Goal: Information Seeking & Learning: Check status

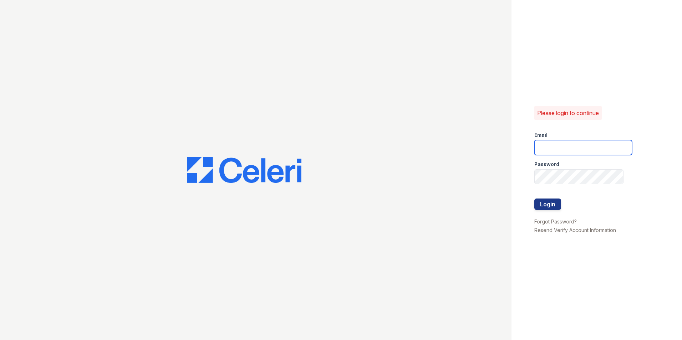
type input "[DOMAIN_NAME][EMAIL_ADDRESS][DOMAIN_NAME]"
click at [562, 204] on form "Email [DOMAIN_NAME][EMAIL_ADDRESS][DOMAIN_NAME] Password Login" at bounding box center [583, 171] width 98 height 91
click at [548, 205] on button "Login" at bounding box center [547, 204] width 27 height 11
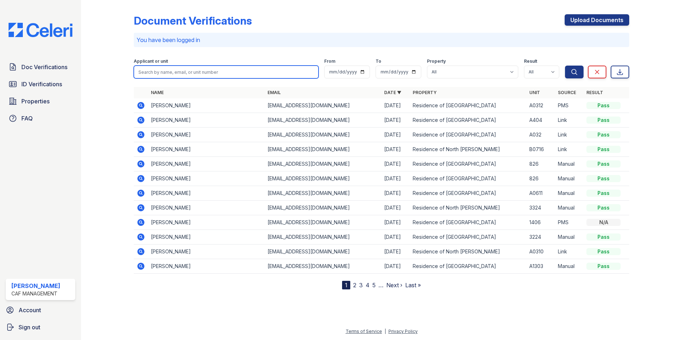
click at [150, 70] on input "search" at bounding box center [226, 72] width 185 height 13
type input "zamor"
click at [565, 66] on button "Search" at bounding box center [574, 72] width 19 height 13
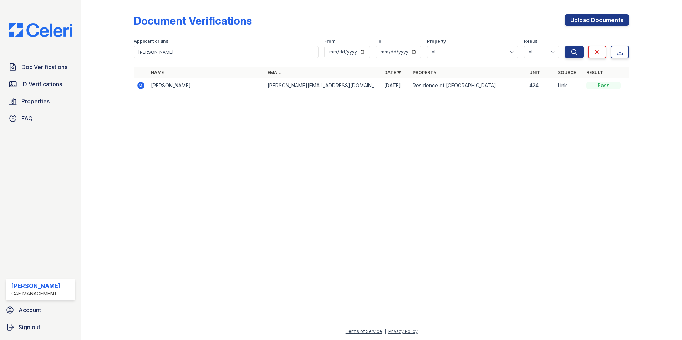
click at [154, 86] on td "Irvin Zamora" at bounding box center [206, 85] width 117 height 15
click at [142, 86] on icon at bounding box center [141, 85] width 9 height 9
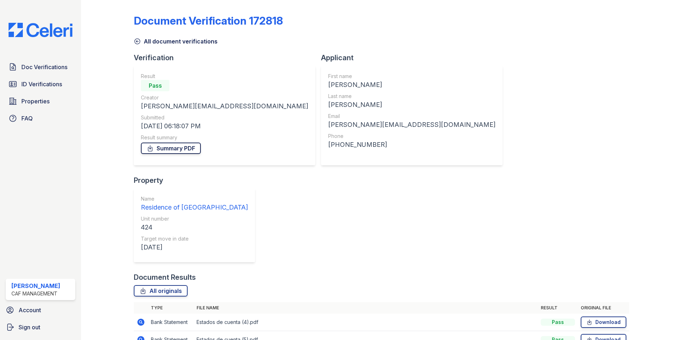
drag, startPoint x: 155, startPoint y: 147, endPoint x: 161, endPoint y: 145, distance: 6.6
click at [155, 147] on link "Summary PDF" at bounding box center [171, 148] width 60 height 11
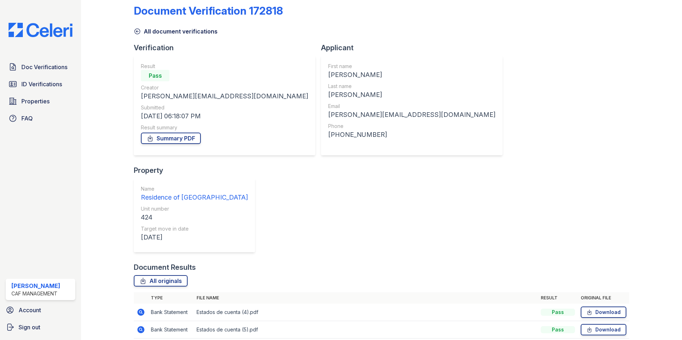
scroll to position [13, 0]
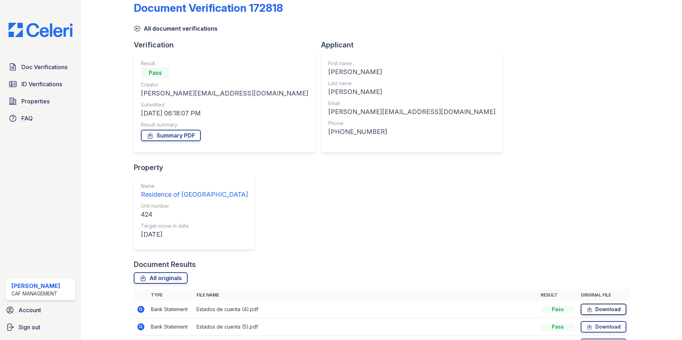
click at [593, 304] on link "Download" at bounding box center [604, 309] width 46 height 11
click at [593, 321] on link "Download" at bounding box center [604, 326] width 46 height 11
click at [590, 339] on link "Download" at bounding box center [604, 344] width 46 height 11
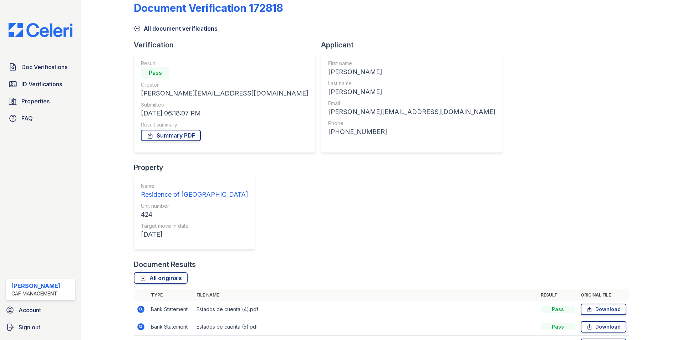
drag, startPoint x: 47, startPoint y: 84, endPoint x: 50, endPoint y: 82, distance: 4.1
click at [47, 84] on span "ID Verifications" at bounding box center [41, 84] width 41 height 9
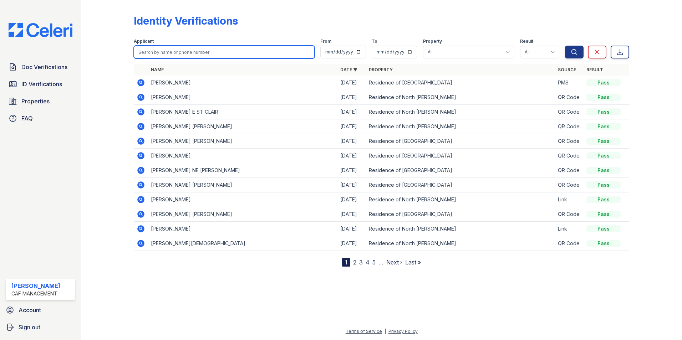
click at [174, 50] on input "search" at bounding box center [224, 52] width 181 height 13
type input "zamora"
click at [565, 46] on button "Search" at bounding box center [574, 52] width 19 height 13
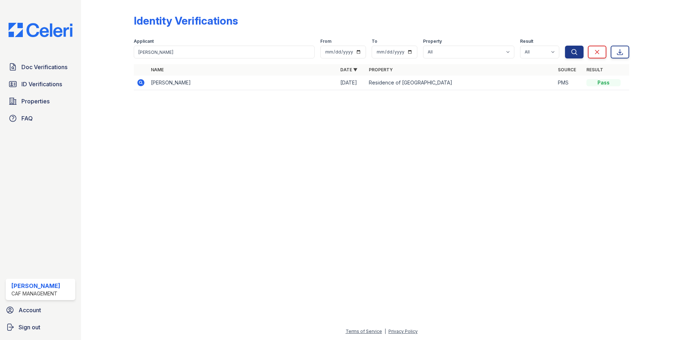
click at [147, 85] on td at bounding box center [141, 83] width 14 height 15
click at [141, 84] on icon at bounding box center [140, 82] width 7 height 7
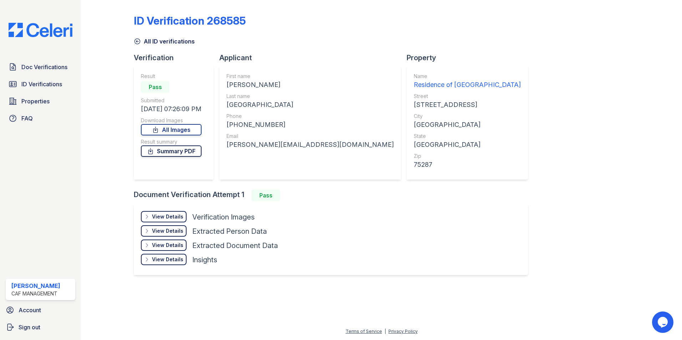
click at [163, 154] on link "Summary PDF" at bounding box center [171, 150] width 61 height 11
click at [152, 218] on div "View Details Details" at bounding box center [164, 216] width 46 height 11
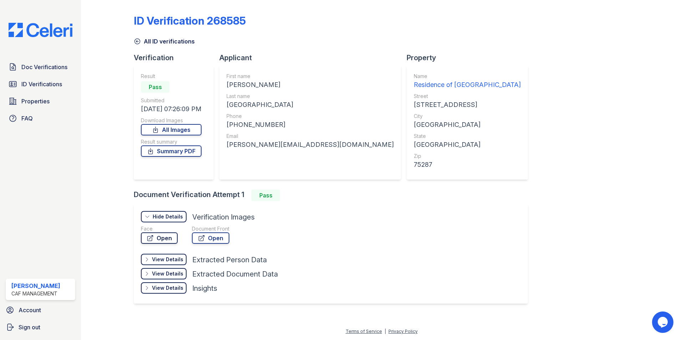
click at [159, 239] on link "Open" at bounding box center [159, 237] width 37 height 11
drag, startPoint x: 207, startPoint y: 245, endPoint x: 207, endPoint y: 241, distance: 4.3
click at [207, 245] on div "Document Front Open" at bounding box center [210, 235] width 37 height 21
click at [207, 241] on link "Open" at bounding box center [210, 237] width 37 height 11
click at [52, 85] on span "ID Verifications" at bounding box center [41, 84] width 41 height 9
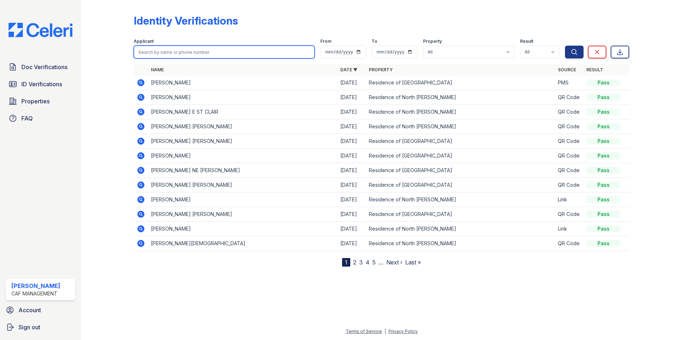
click at [183, 52] on input "search" at bounding box center [224, 52] width 181 height 13
type input "michelle"
click at [565, 46] on button "Search" at bounding box center [574, 52] width 19 height 13
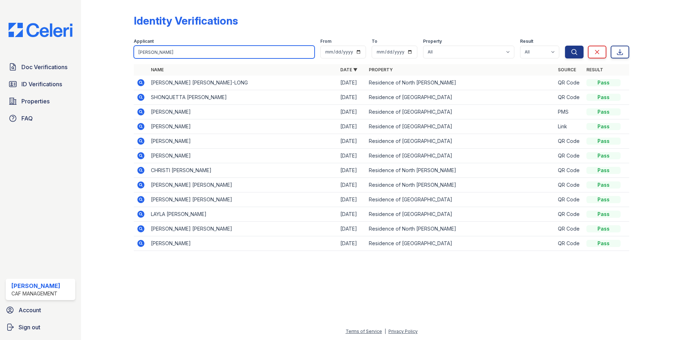
type input "michelle luevano"
click at [565, 46] on button "Search" at bounding box center [574, 52] width 19 height 13
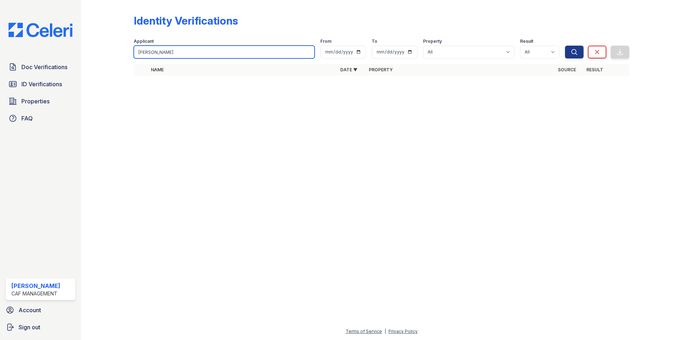
drag, startPoint x: 214, startPoint y: 55, endPoint x: 43, endPoint y: 57, distance: 170.5
click at [43, 57] on div "Doc Verifications ID Verifications Properties FAQ Esme Avelar CAF Management Ac…" at bounding box center [341, 170] width 682 height 340
click at [132, 75] on div at bounding box center [112, 43] width 41 height 80
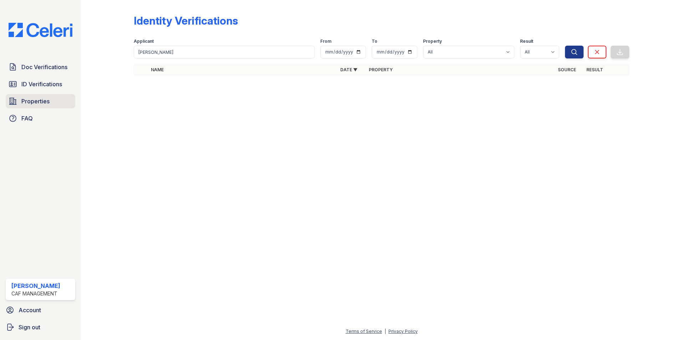
click at [24, 95] on link "Properties" at bounding box center [41, 101] width 70 height 14
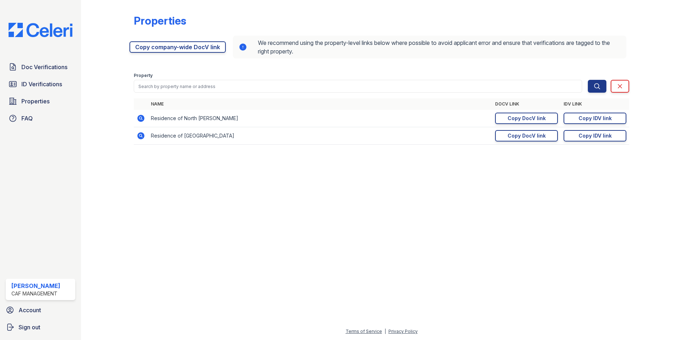
click at [37, 87] on span "ID Verifications" at bounding box center [41, 84] width 41 height 9
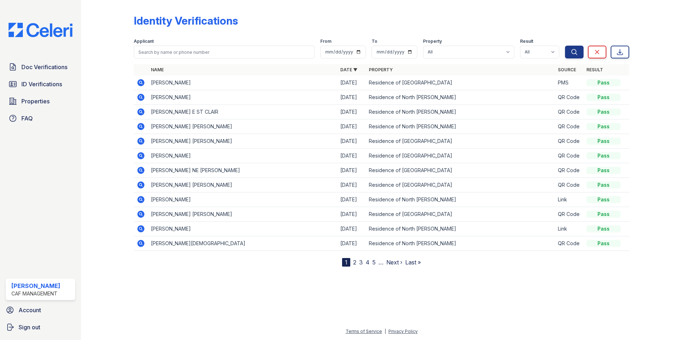
click at [37, 75] on div "Doc Verifications ID Verifications Properties FAQ" at bounding box center [40, 93] width 75 height 66
click at [38, 79] on link "ID Verifications" at bounding box center [41, 84] width 70 height 14
click at [40, 104] on span "Properties" at bounding box center [35, 101] width 28 height 9
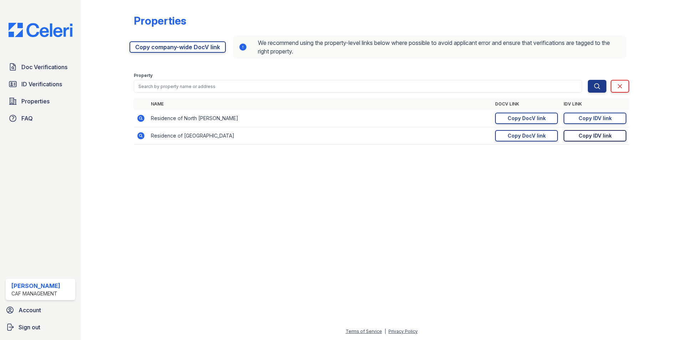
drag, startPoint x: 597, startPoint y: 136, endPoint x: 579, endPoint y: 137, distance: 17.2
click at [597, 136] on div "Copy IDV link" at bounding box center [594, 135] width 33 height 7
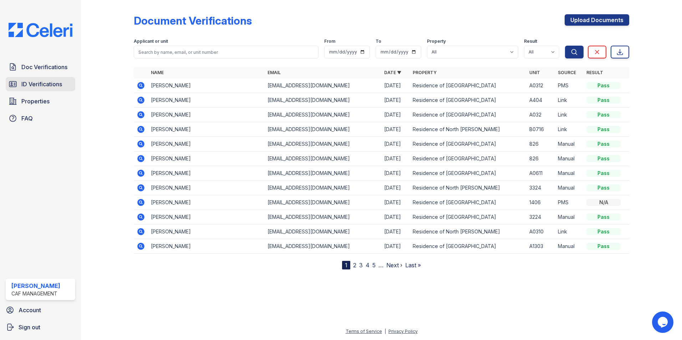
click at [33, 79] on link "ID Verifications" at bounding box center [41, 84] width 70 height 14
click at [35, 85] on span "ID Verifications" at bounding box center [41, 84] width 41 height 9
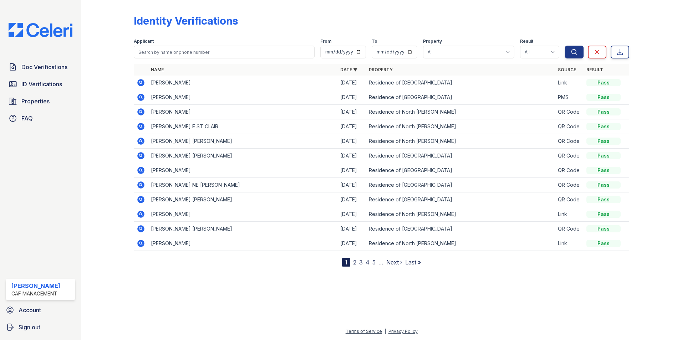
click at [140, 82] on icon at bounding box center [140, 82] width 2 height 2
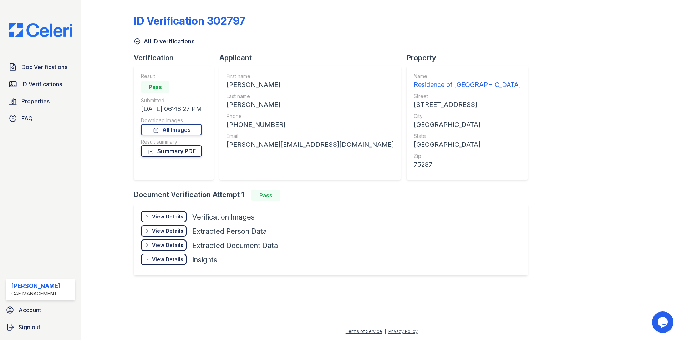
click at [162, 152] on link "Summary PDF" at bounding box center [171, 150] width 61 height 11
click at [160, 212] on div "View Details Details" at bounding box center [164, 216] width 46 height 11
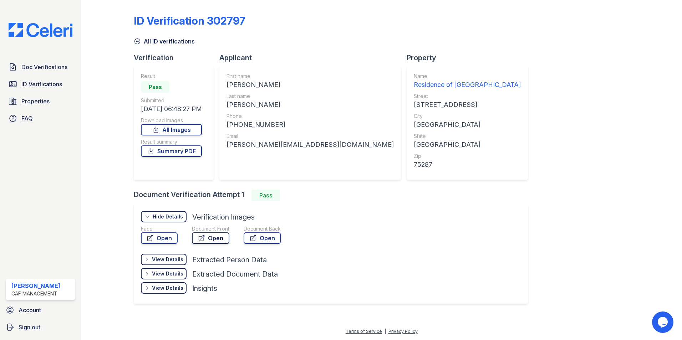
click at [215, 239] on link "Open" at bounding box center [210, 237] width 37 height 11
click at [271, 236] on link "Open" at bounding box center [262, 237] width 37 height 11
